Goal: Task Accomplishment & Management: Complete application form

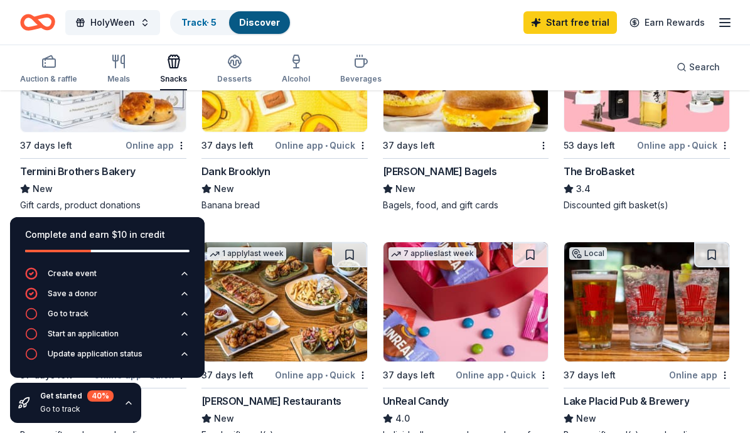
scroll to position [681, 0]
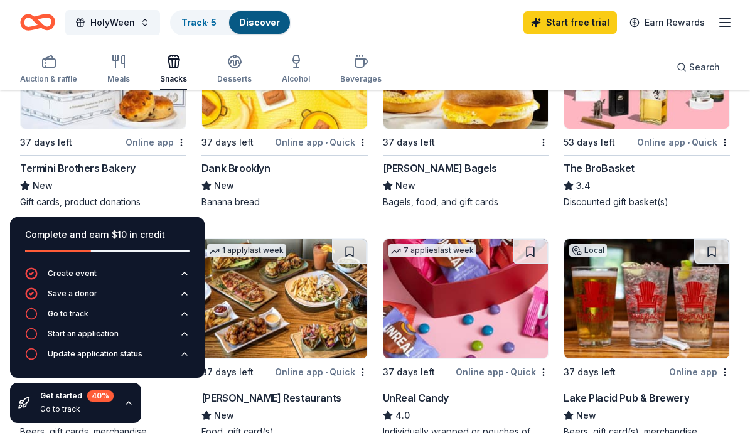
click at [146, 111] on img at bounding box center [103, 68] width 165 height 119
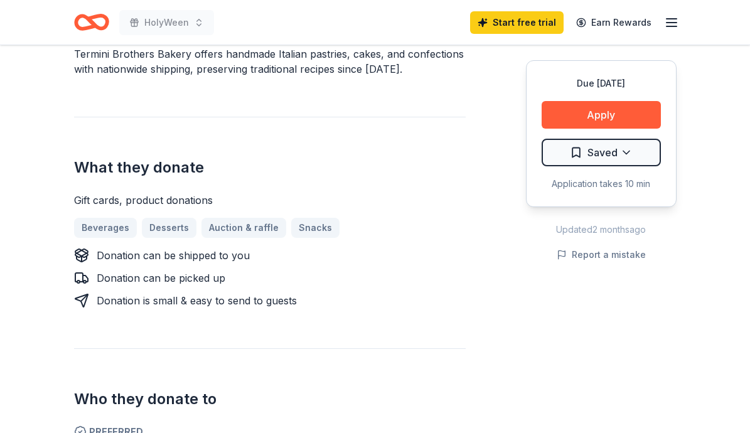
scroll to position [413, 0]
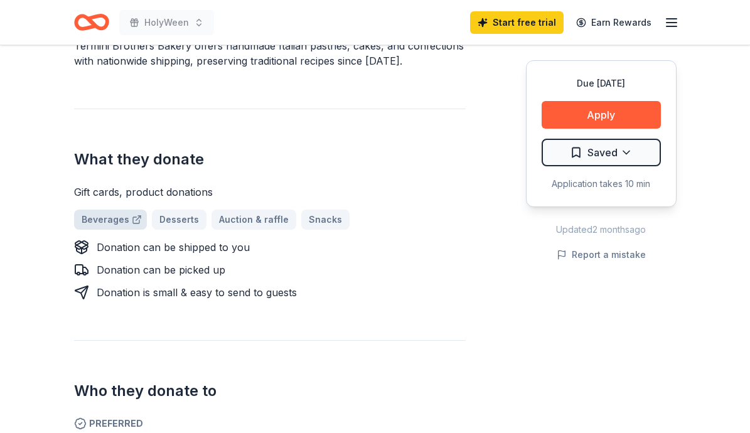
click at [107, 220] on link "Beverages" at bounding box center [110, 220] width 73 height 20
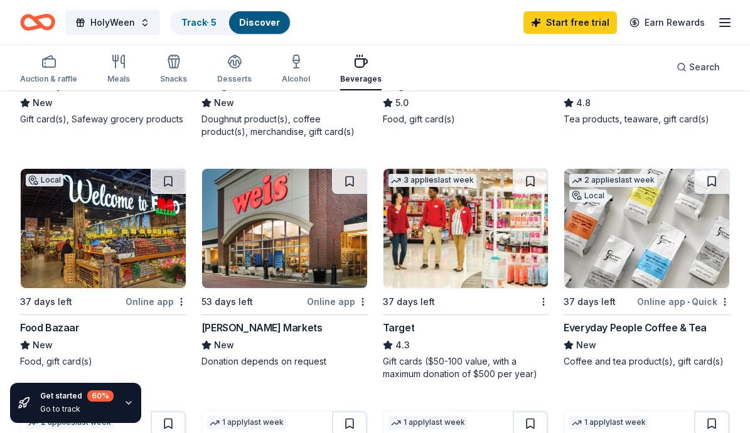
scroll to position [770, 0]
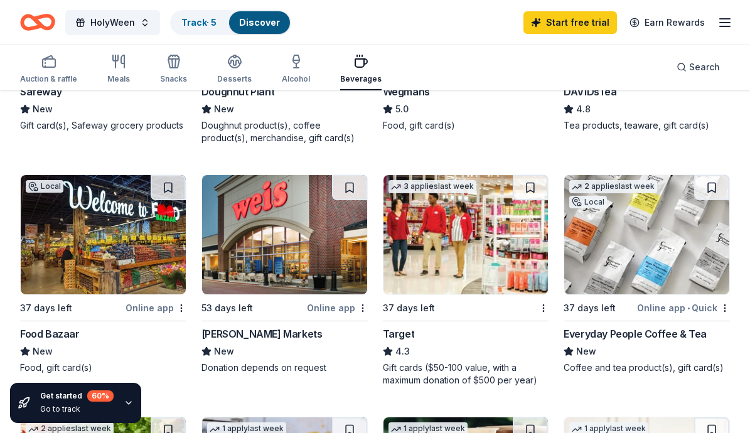
click at [155, 272] on img at bounding box center [103, 234] width 165 height 119
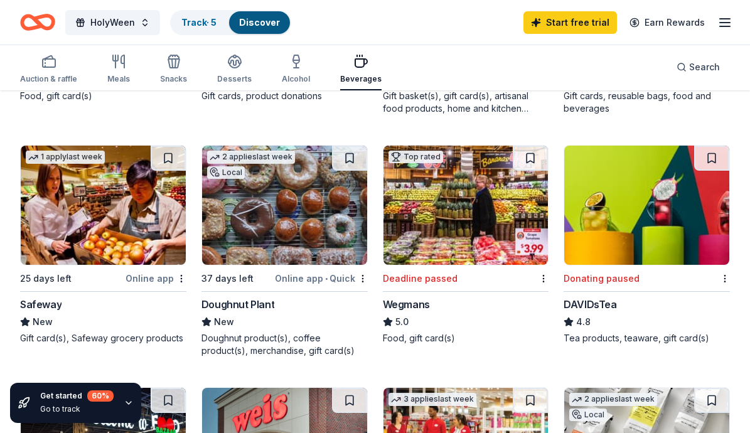
scroll to position [555, 0]
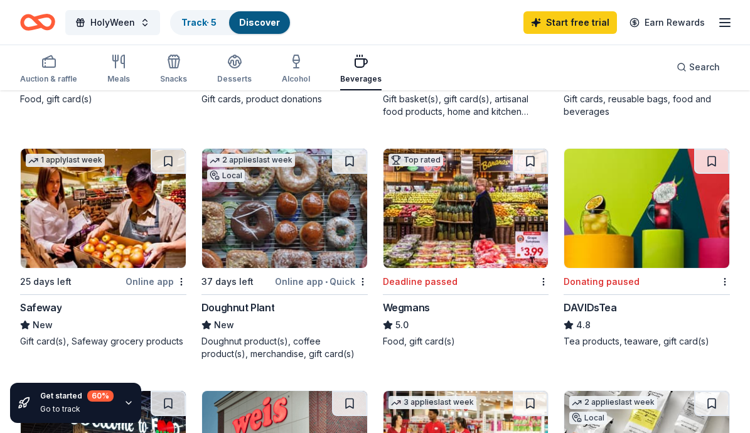
click at [275, 244] on img at bounding box center [284, 208] width 165 height 119
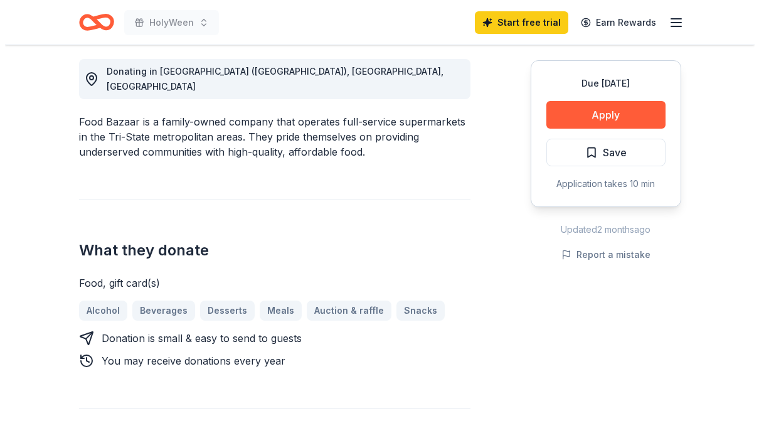
scroll to position [355, 0]
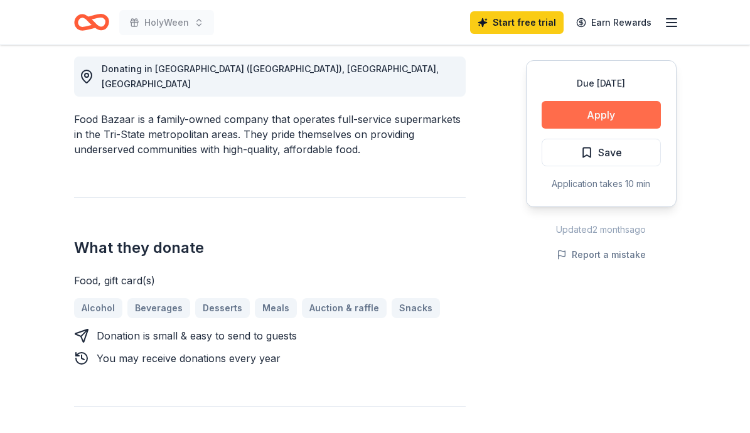
click at [625, 109] on button "Apply" at bounding box center [600, 115] width 119 height 28
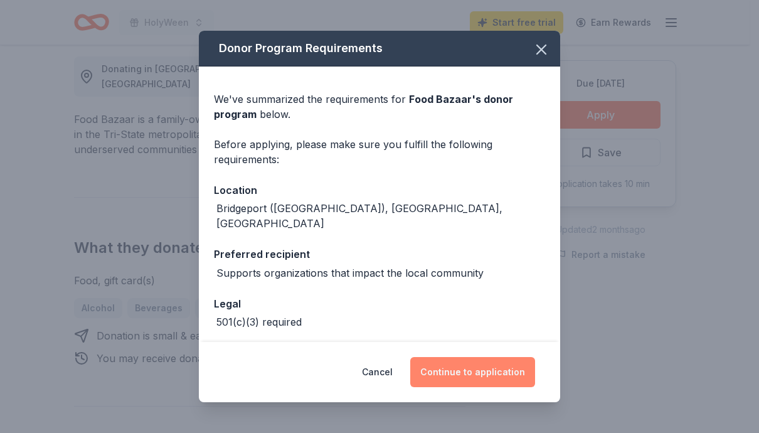
click at [489, 369] on button "Continue to application" at bounding box center [472, 372] width 125 height 30
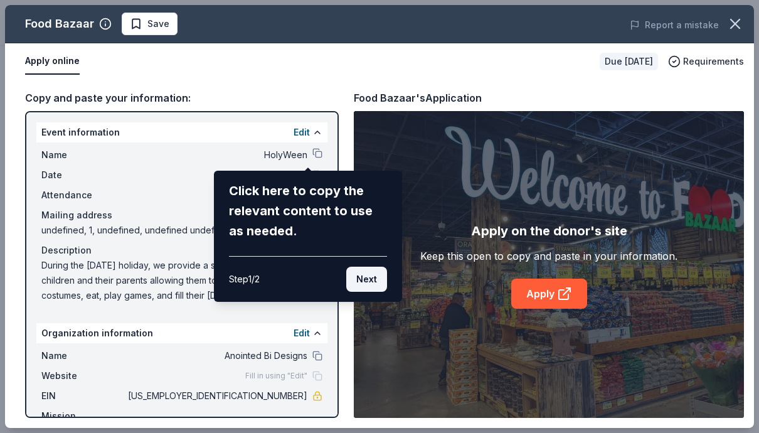
click at [362, 277] on button "Next" at bounding box center [366, 279] width 41 height 25
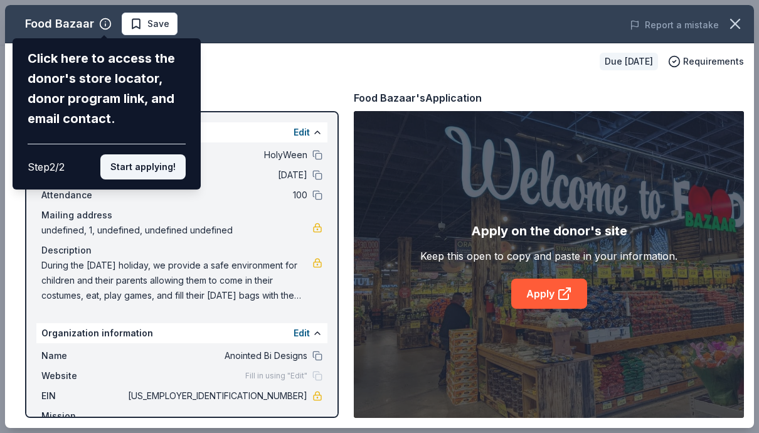
click at [147, 167] on button "Start applying!" at bounding box center [142, 166] width 85 height 25
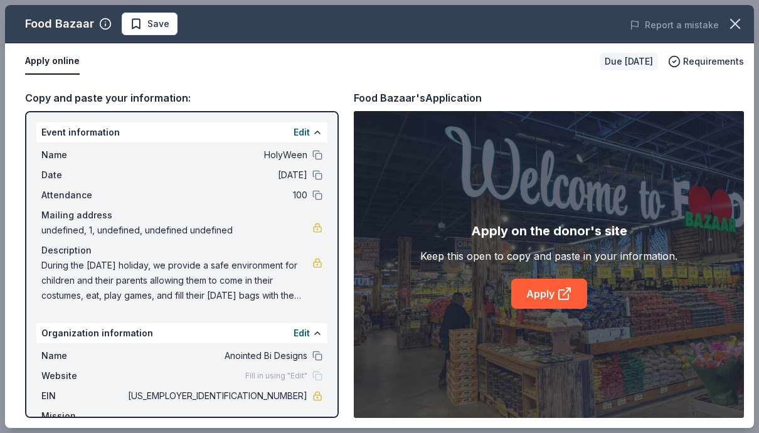
drag, startPoint x: 755, startPoint y: 129, endPoint x: 761, endPoint y: 164, distance: 35.6
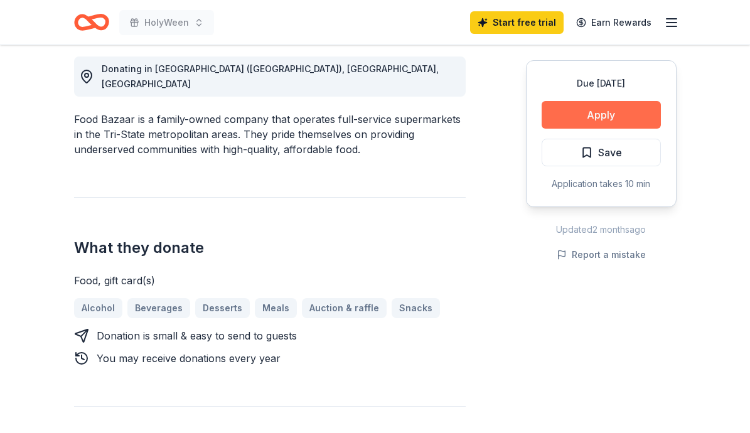
click at [600, 114] on button "Apply" at bounding box center [600, 115] width 119 height 28
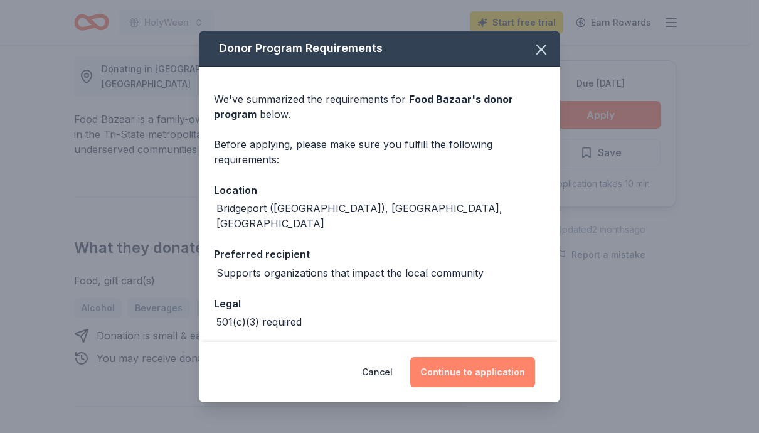
click at [476, 371] on button "Continue to application" at bounding box center [472, 372] width 125 height 30
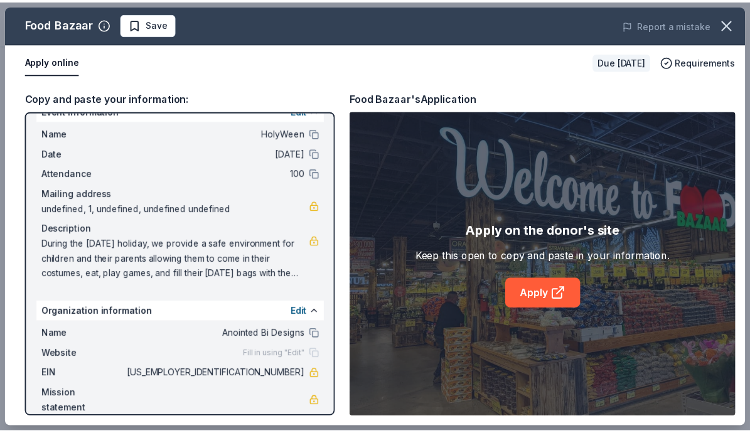
scroll to position [37, 0]
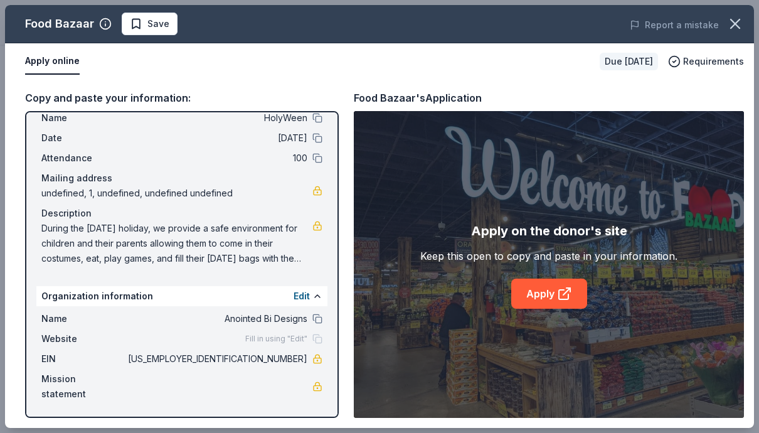
drag, startPoint x: 757, startPoint y: 97, endPoint x: 749, endPoint y: 150, distance: 53.2
click at [749, 150] on div "Food Bazaar Save Report a mistake Apply online Due in 37 days Requirements Copy…" at bounding box center [379, 216] width 759 height 433
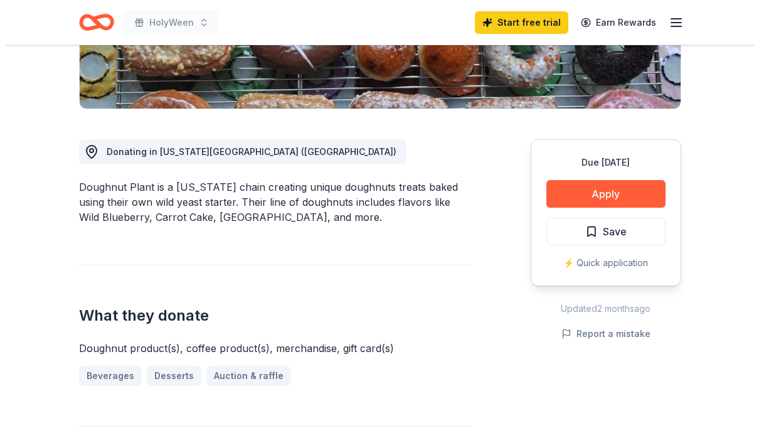
scroll to position [285, 0]
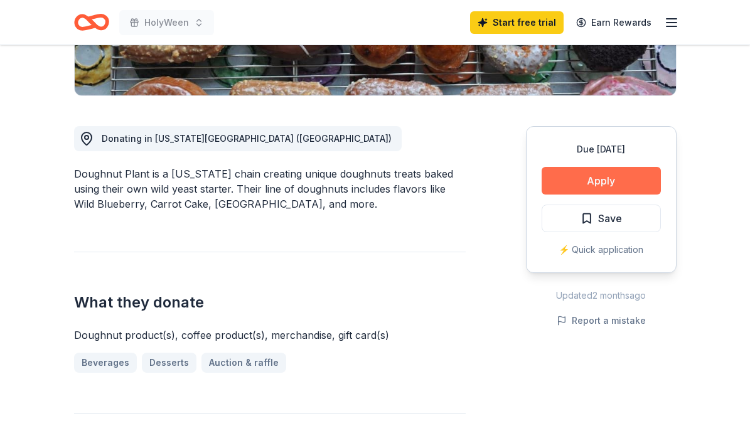
click at [624, 179] on button "Apply" at bounding box center [600, 181] width 119 height 28
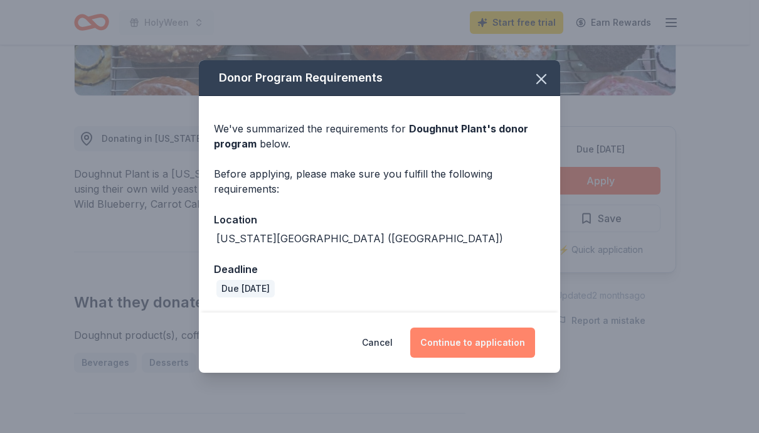
click at [466, 341] on button "Continue to application" at bounding box center [472, 342] width 125 height 30
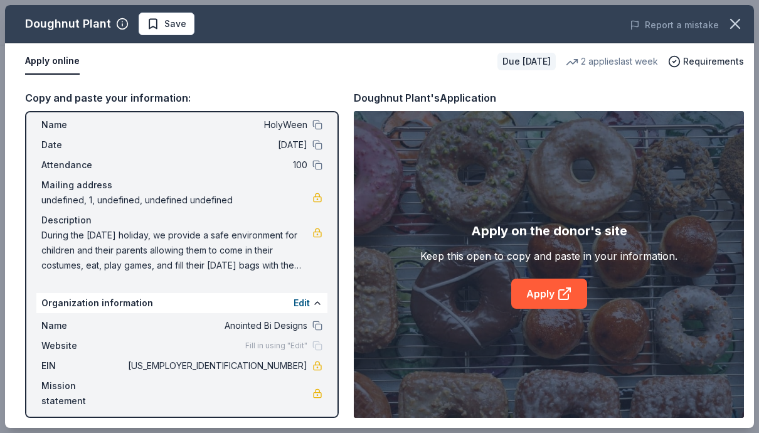
scroll to position [37, 0]
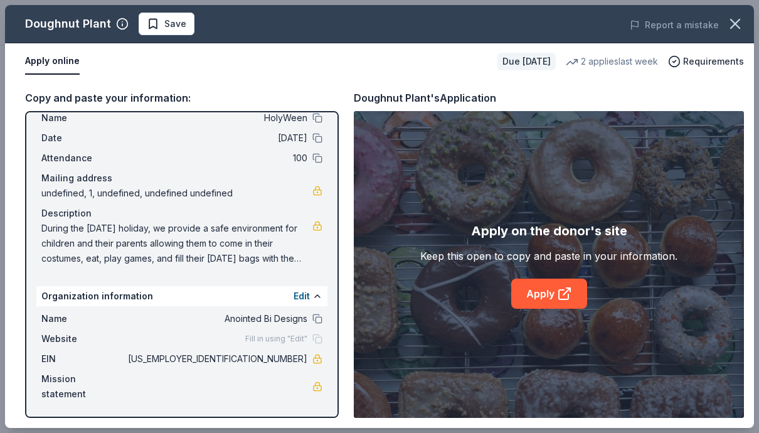
drag, startPoint x: 322, startPoint y: 346, endPoint x: 321, endPoint y: 339, distance: 7.0
click at [321, 339] on div "Event information Edit Name HolyWeen Date [DATE] Attendance 100 Mailing address…" at bounding box center [182, 264] width 314 height 307
drag, startPoint x: 319, startPoint y: 333, endPoint x: 319, endPoint y: 320, distance: 13.2
click at [319, 321] on div "Event information Edit Name HolyWeen Date [DATE] Attendance 100 Mailing address…" at bounding box center [182, 264] width 314 height 307
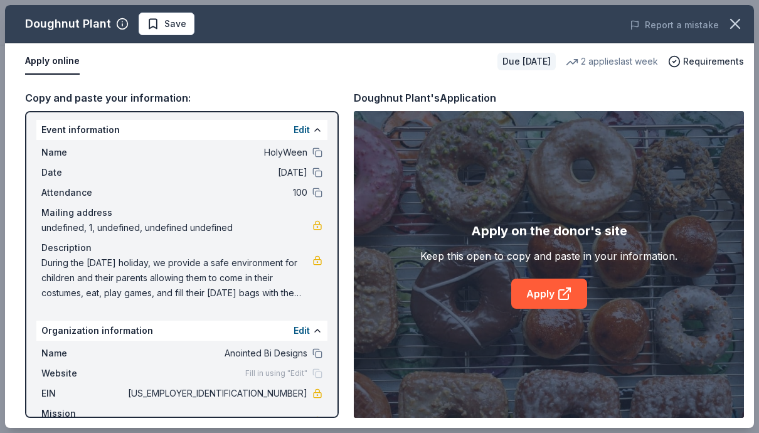
scroll to position [0, 0]
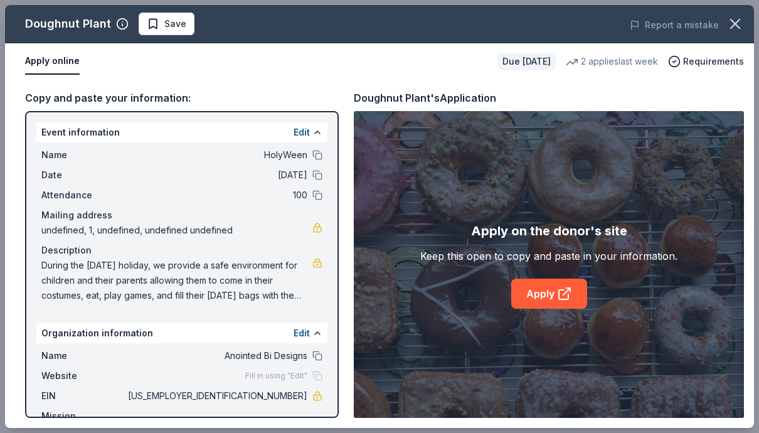
click at [63, 124] on div "Event information Edit" at bounding box center [181, 132] width 291 height 20
drag, startPoint x: 63, startPoint y: 124, endPoint x: 47, endPoint y: 127, distance: 16.0
click at [47, 127] on div "Event information Edit" at bounding box center [181, 132] width 291 height 20
drag, startPoint x: 35, startPoint y: 124, endPoint x: 85, endPoint y: 192, distance: 84.7
click at [85, 191] on div "Event information Edit Name HolyWeen Date [DATE] Attendance 100 Mailing address…" at bounding box center [182, 264] width 314 height 307
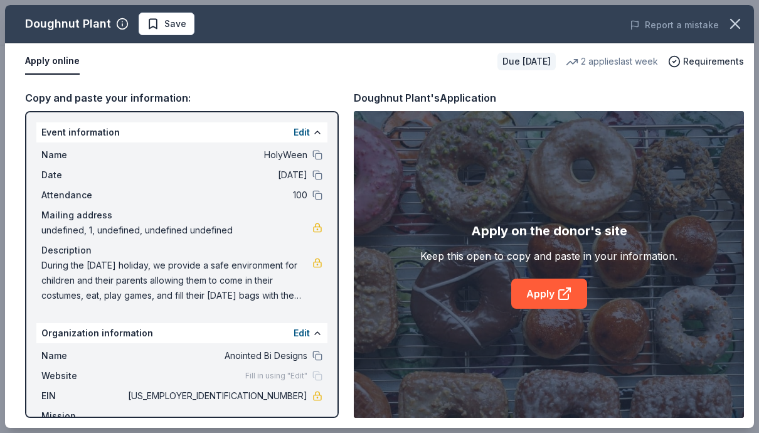
click at [85, 192] on span "Attendance" at bounding box center [83, 195] width 84 height 15
click at [36, 132] on div "Event information Edit Name HolyWeen Date [DATE] Attendance 100 Mailing address…" at bounding box center [182, 264] width 314 height 307
drag, startPoint x: 80, startPoint y: 157, endPoint x: 45, endPoint y: 99, distance: 67.9
click at [45, 99] on div "Copy and paste your information:" at bounding box center [182, 98] width 314 height 16
click at [52, 134] on div "Event information Edit" at bounding box center [181, 132] width 291 height 20
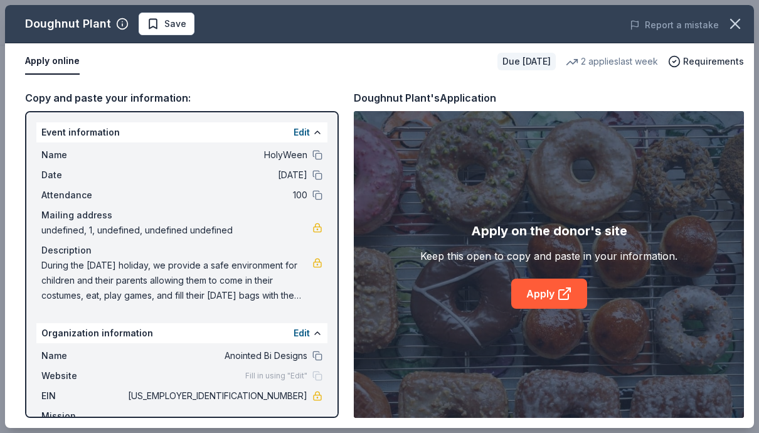
click at [52, 134] on div "Event information Edit" at bounding box center [181, 132] width 291 height 20
click at [551, 296] on link "Apply" at bounding box center [549, 294] width 76 height 30
